Goal: Obtain resource: Download file/media

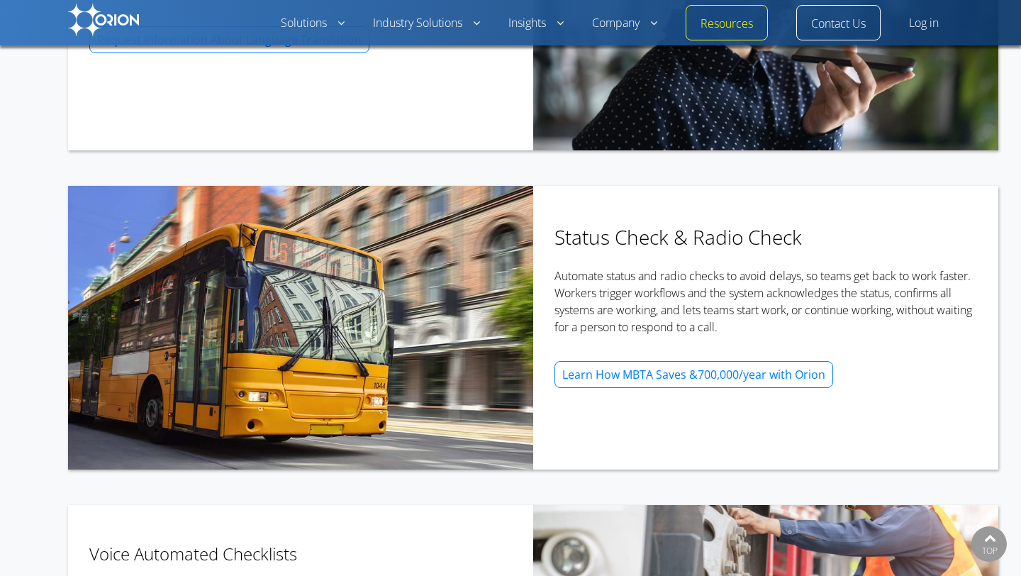
click at [112, 23] on img at bounding box center [103, 20] width 71 height 33
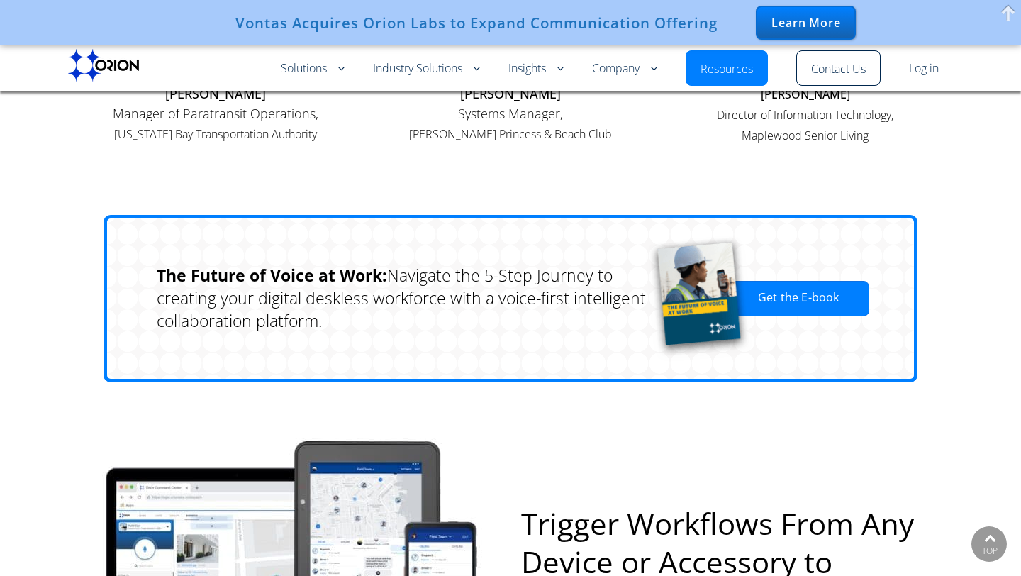
scroll to position [1990, 0]
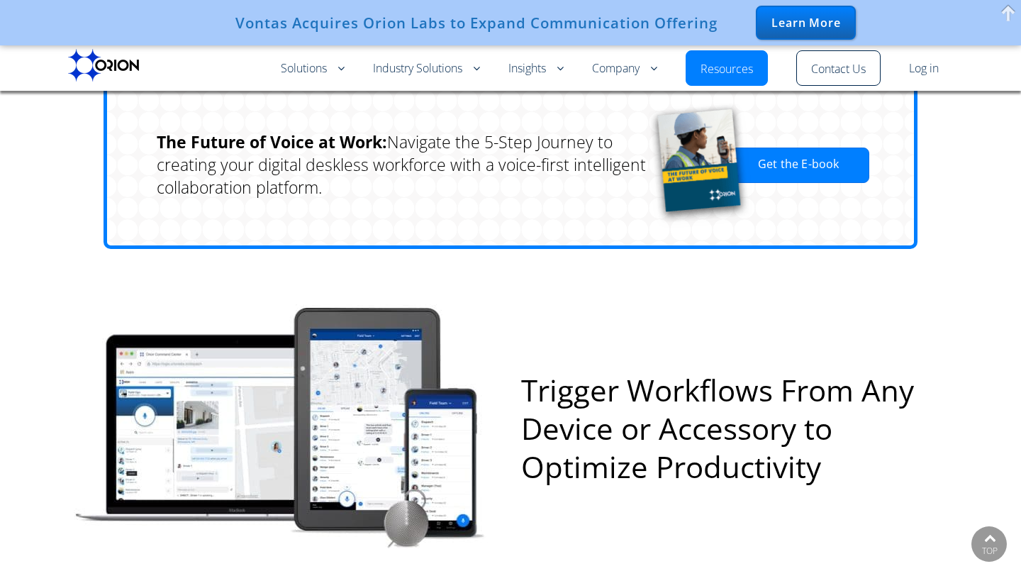
click at [927, 67] on link "Log in" at bounding box center [924, 68] width 30 height 17
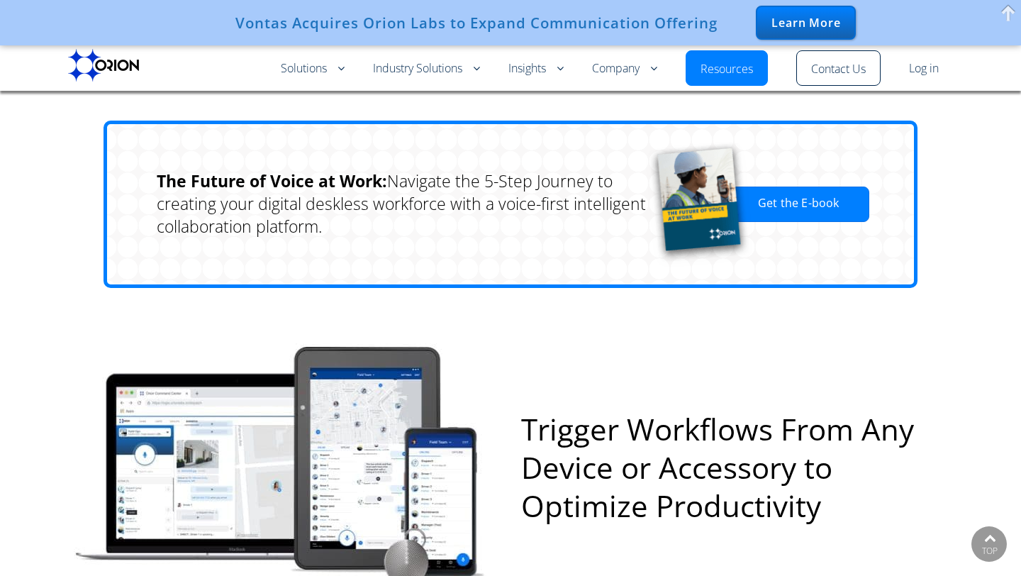
scroll to position [1949, 0]
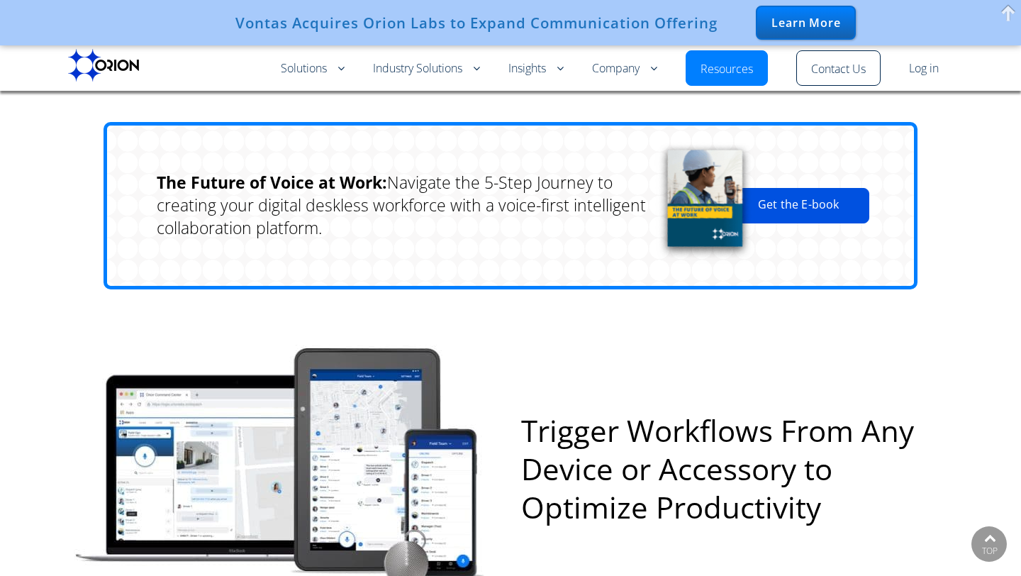
click at [827, 211] on link "Get the E-book" at bounding box center [798, 205] width 142 height 35
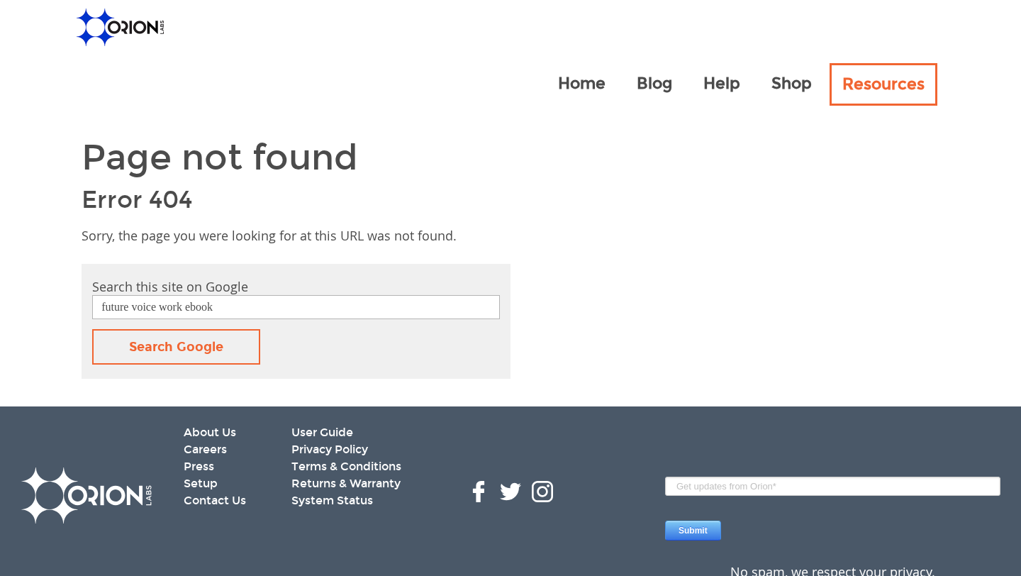
click at [108, 40] on img at bounding box center [120, 28] width 87 height 38
